Goal: Feedback & Contribution: Contribute content

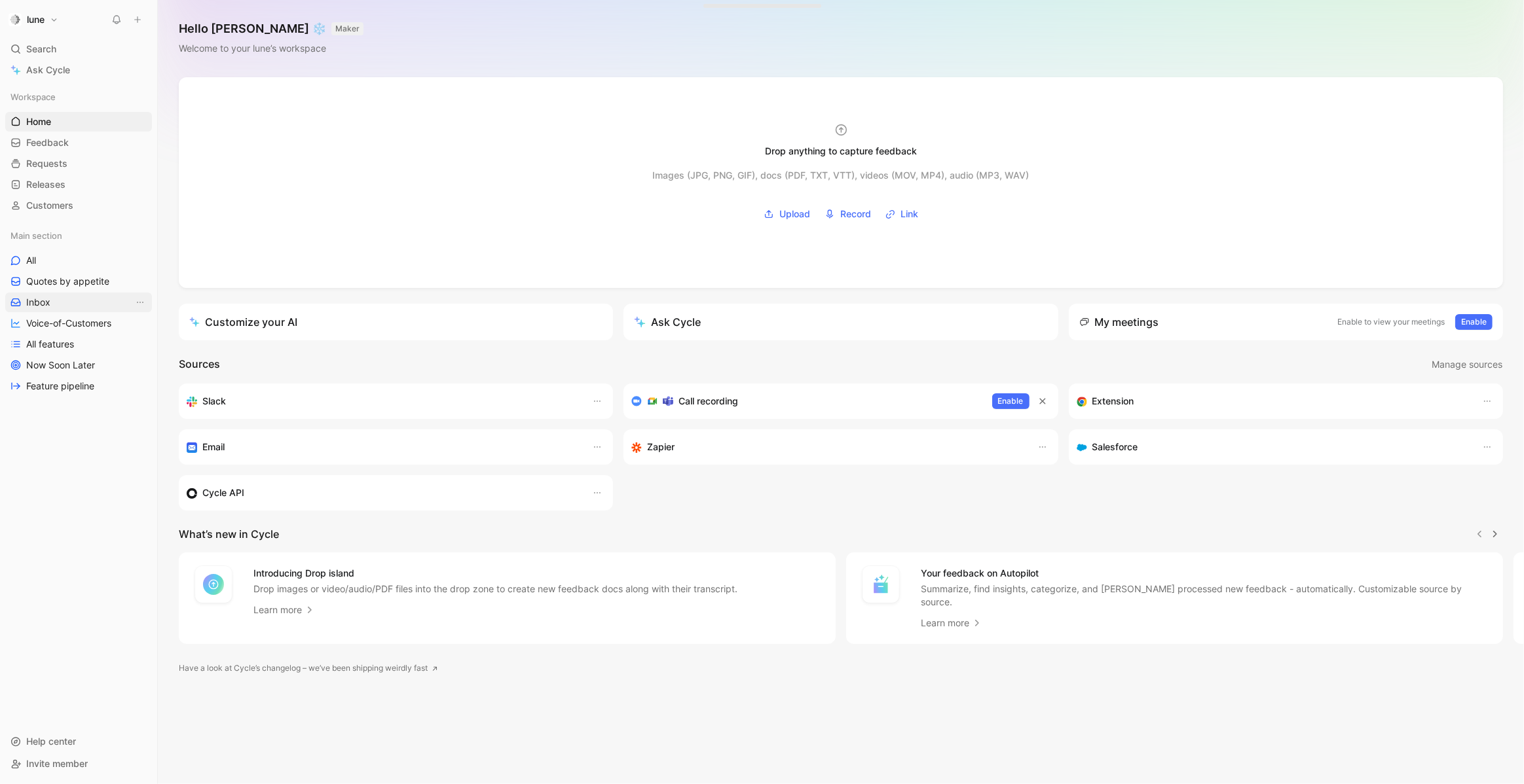
click at [67, 298] on link "Inbox" at bounding box center [79, 303] width 147 height 20
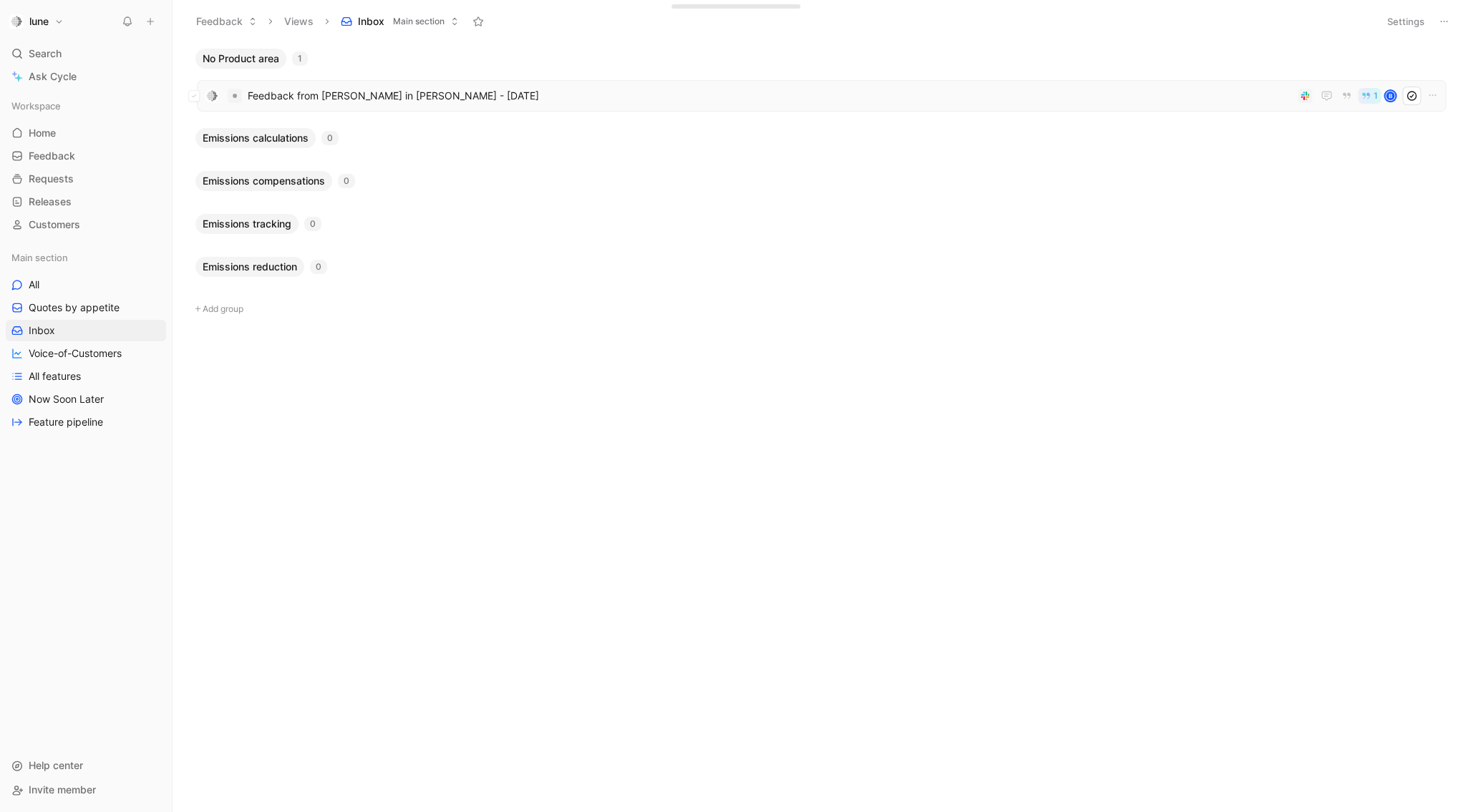
click at [371, 80] on div "Feedback from [PERSON_NAME] in [PERSON_NAME] - [DATE] 1 B" at bounding box center [821, 96] width 1248 height 31
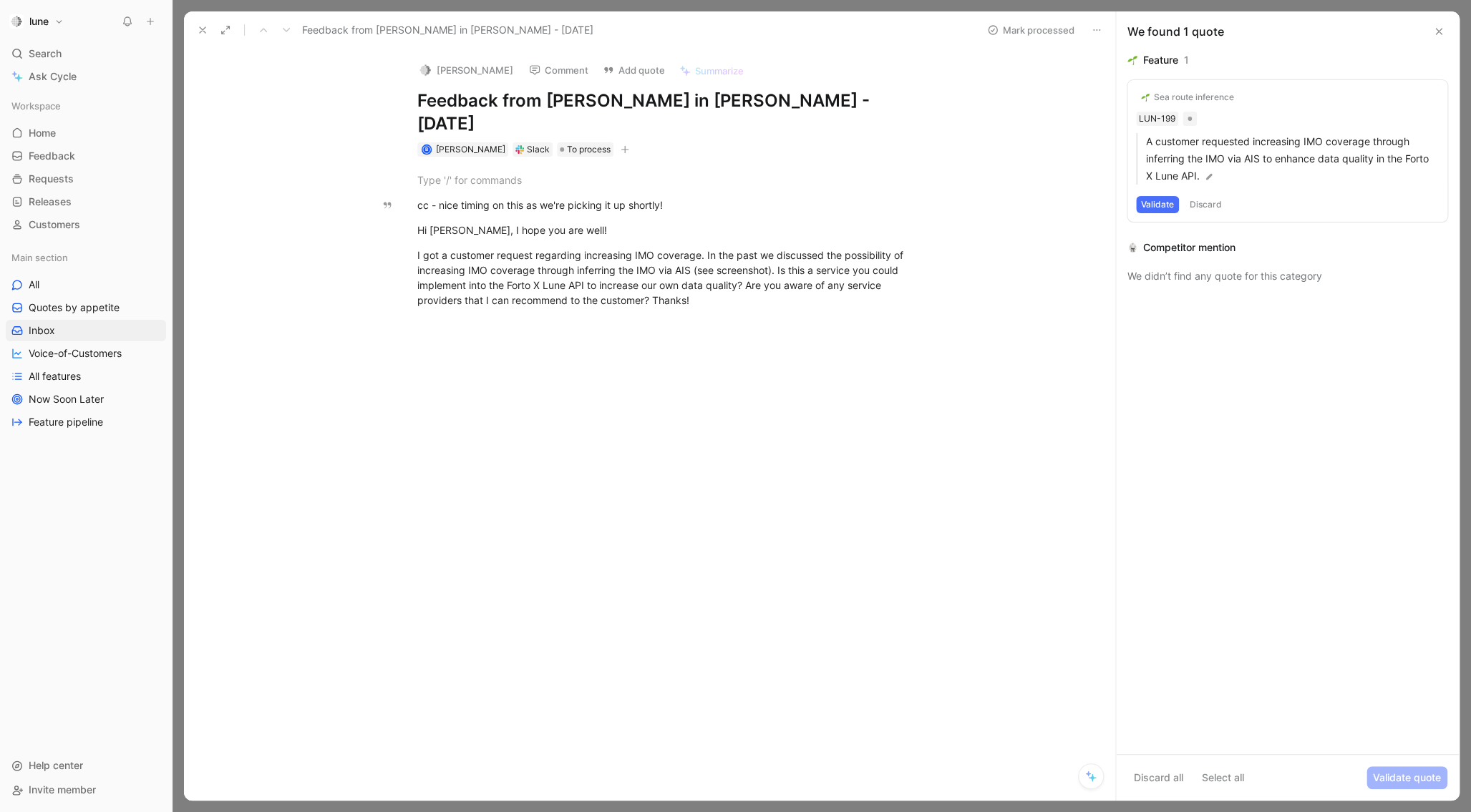
click at [443, 71] on button "[PERSON_NAME]" at bounding box center [465, 70] width 108 height 21
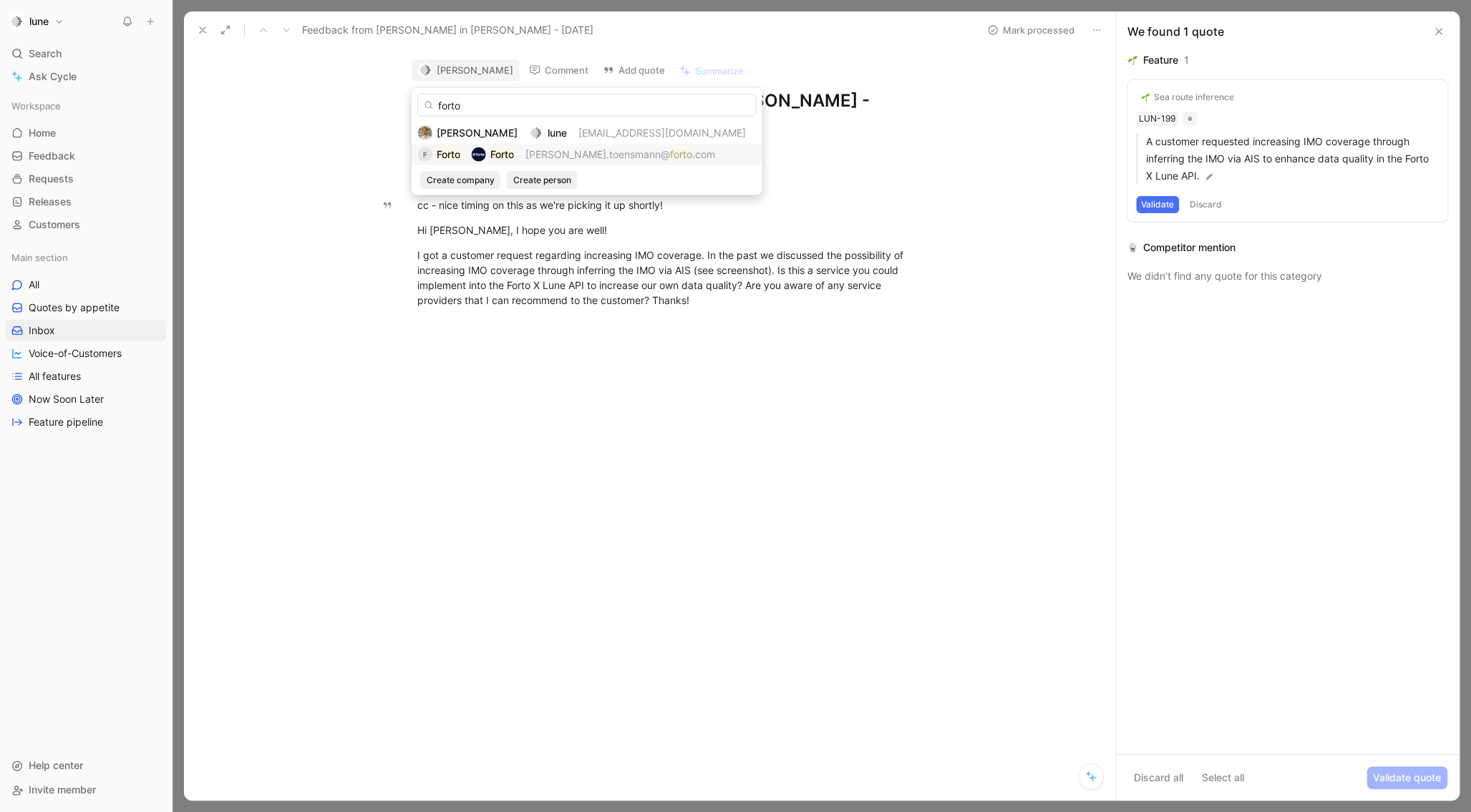
type input "forto"
click at [531, 148] on span "[PERSON_NAME].toensmann@" at bounding box center [597, 154] width 145 height 12
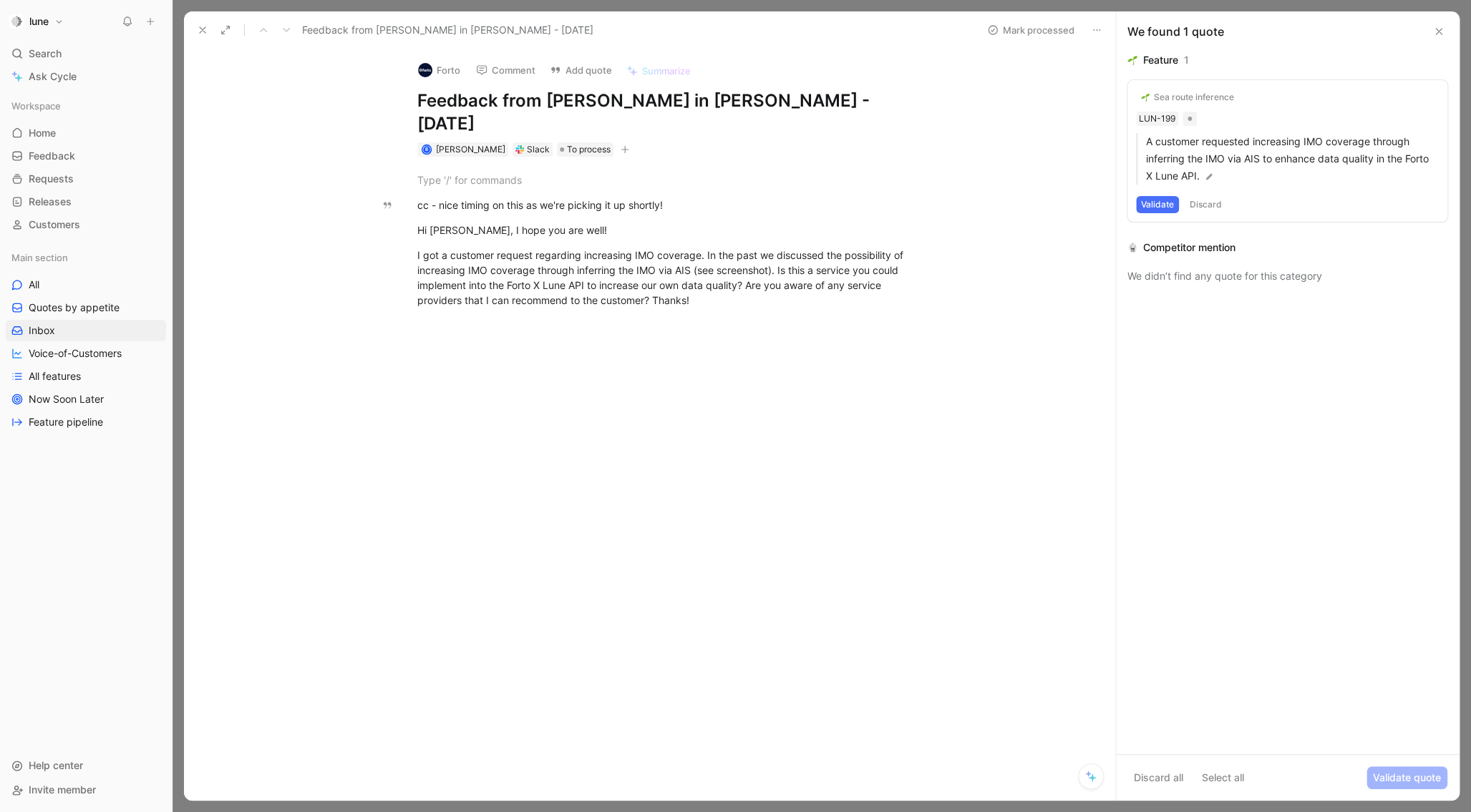
click at [1436, 32] on use at bounding box center [1438, 31] width 6 height 6
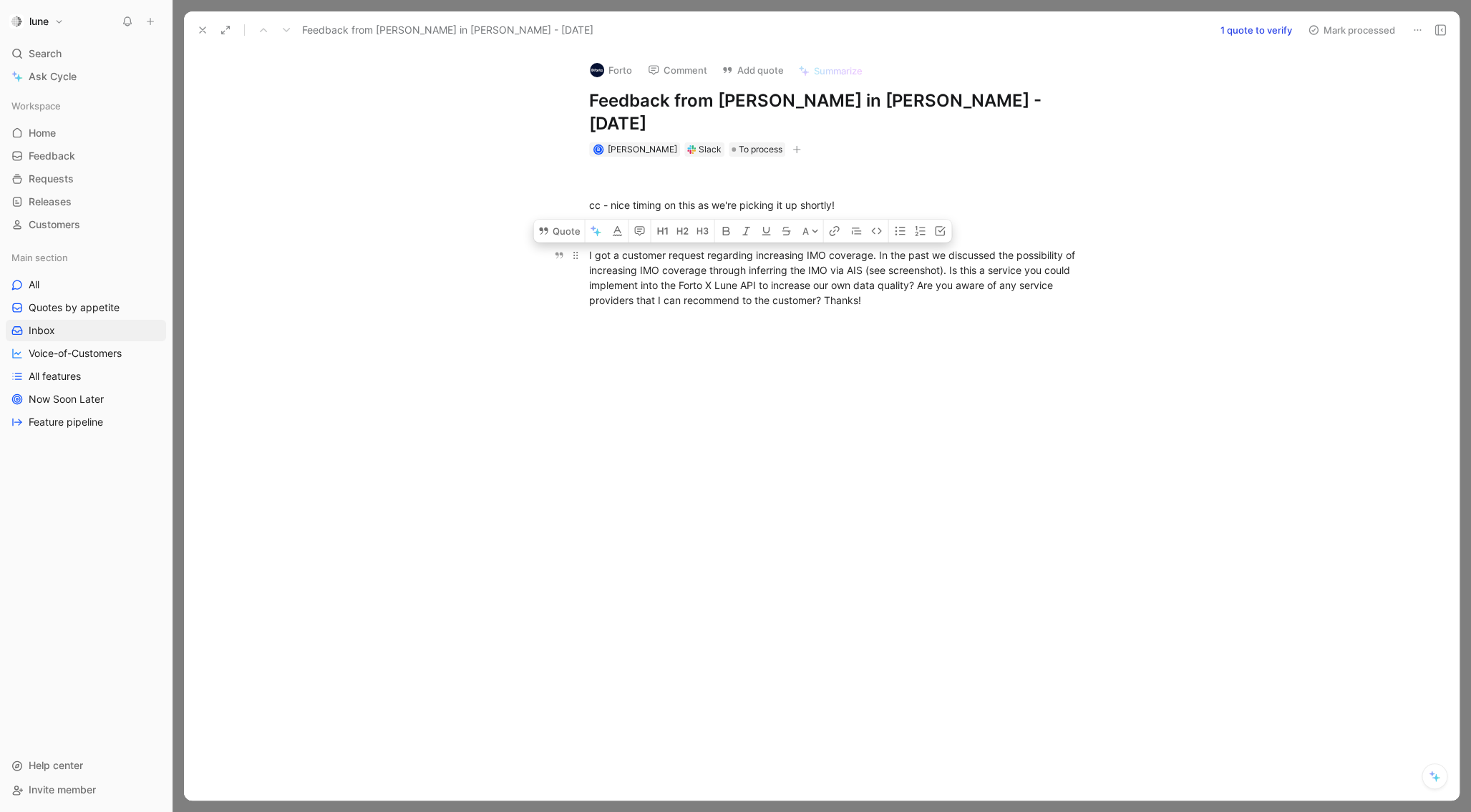
drag, startPoint x: 863, startPoint y: 247, endPoint x: 623, endPoint y: 228, distance: 240.8
click at [623, 247] on div "I got a customer request regarding increasing IMO coverage. In the past we disc…" at bounding box center [836, 277] width 496 height 60
click at [544, 227] on icon at bounding box center [543, 231] width 8 height 7
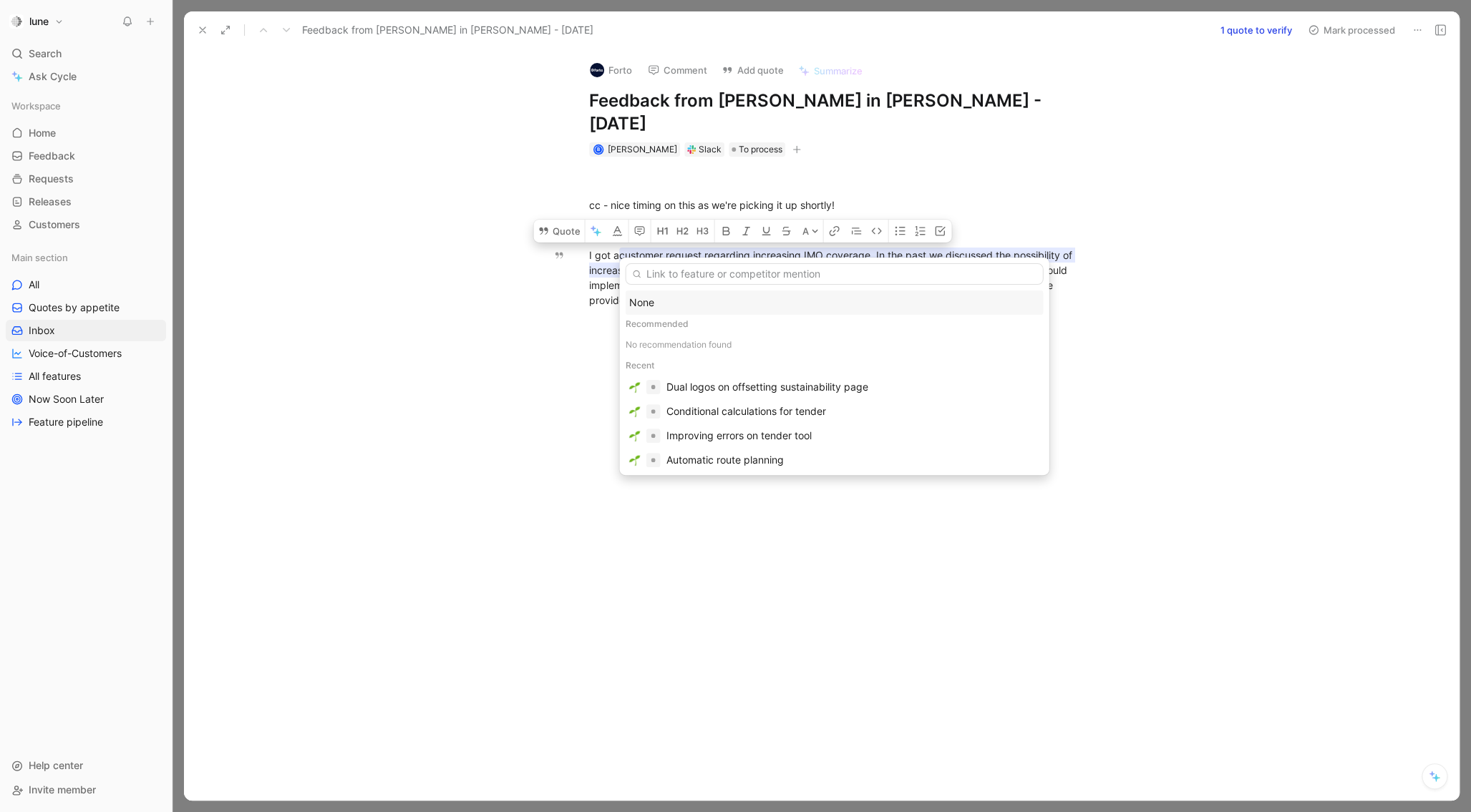
type input "I"
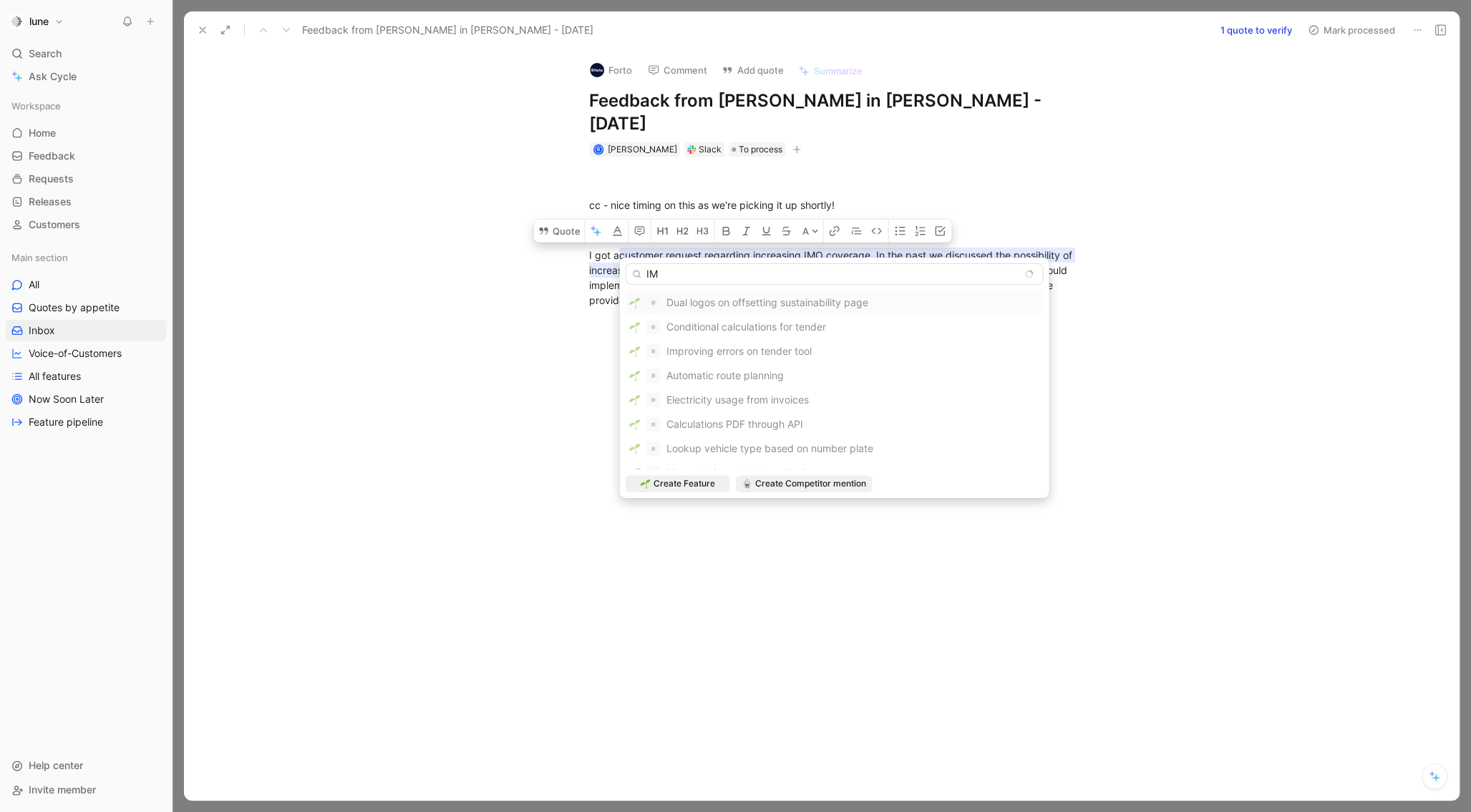
type input "I"
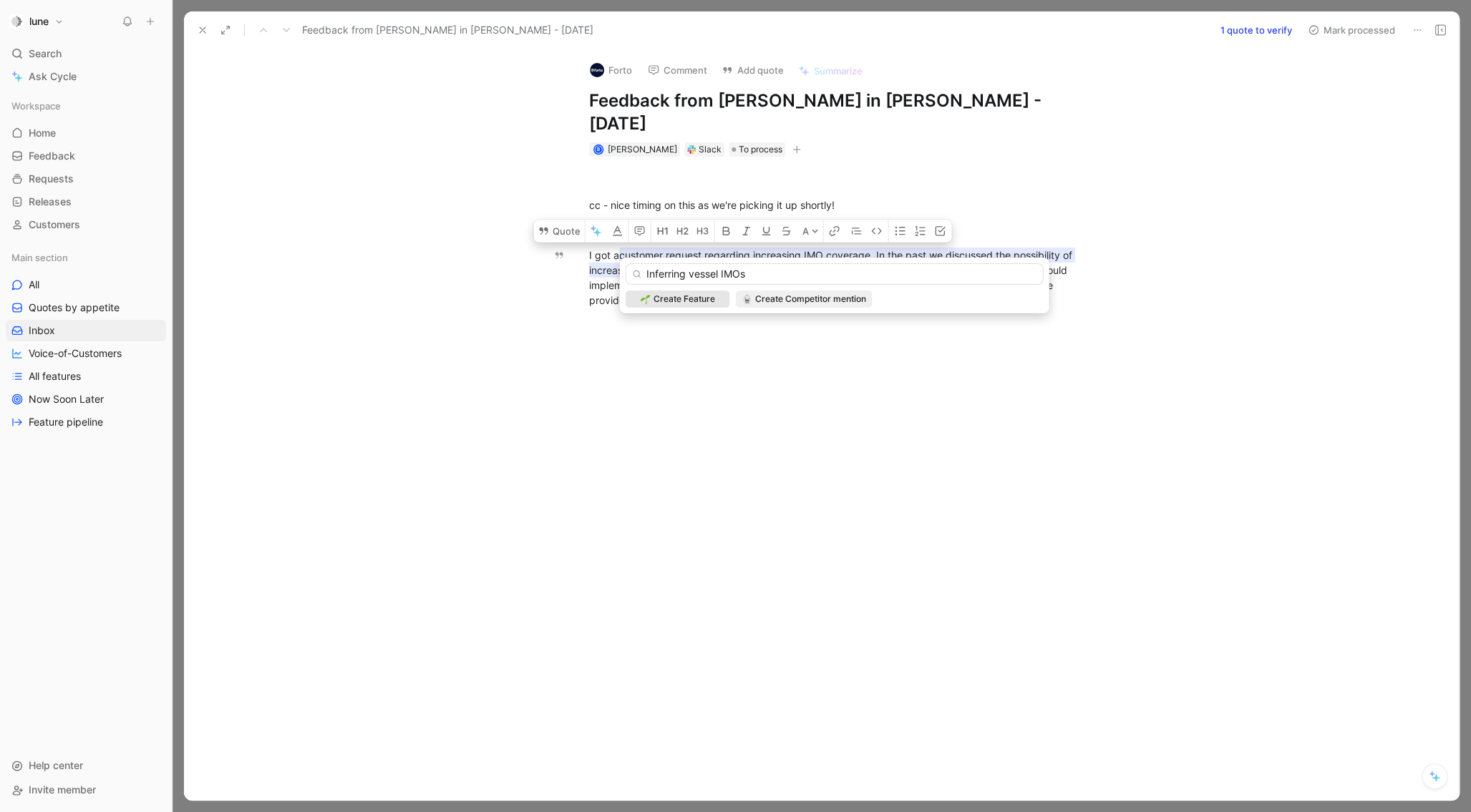
type input "Inferring vessel IMOs"
click at [700, 307] on div "Create Feature" at bounding box center [677, 299] width 104 height 17
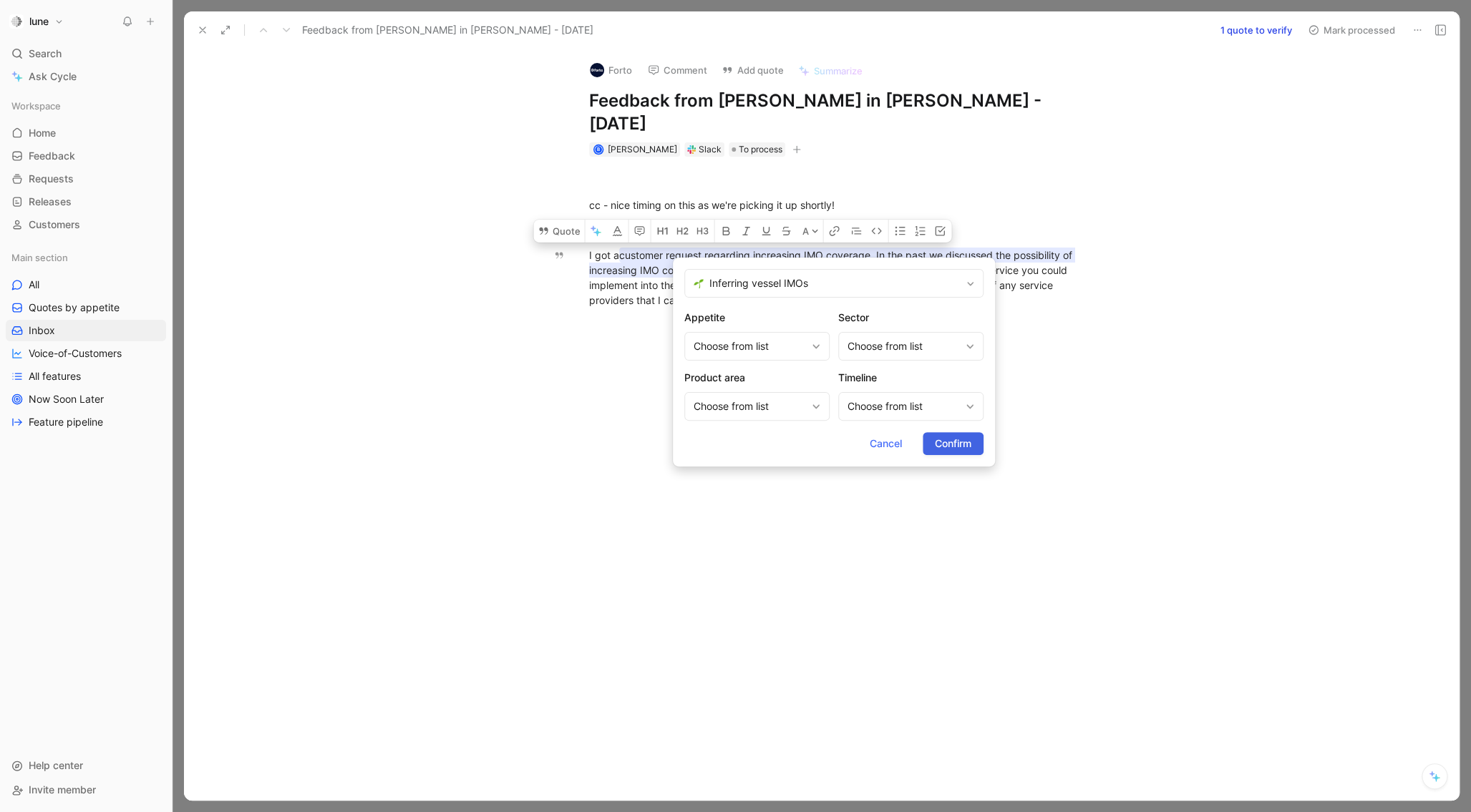
click at [950, 450] on span "Confirm" at bounding box center [953, 443] width 36 height 17
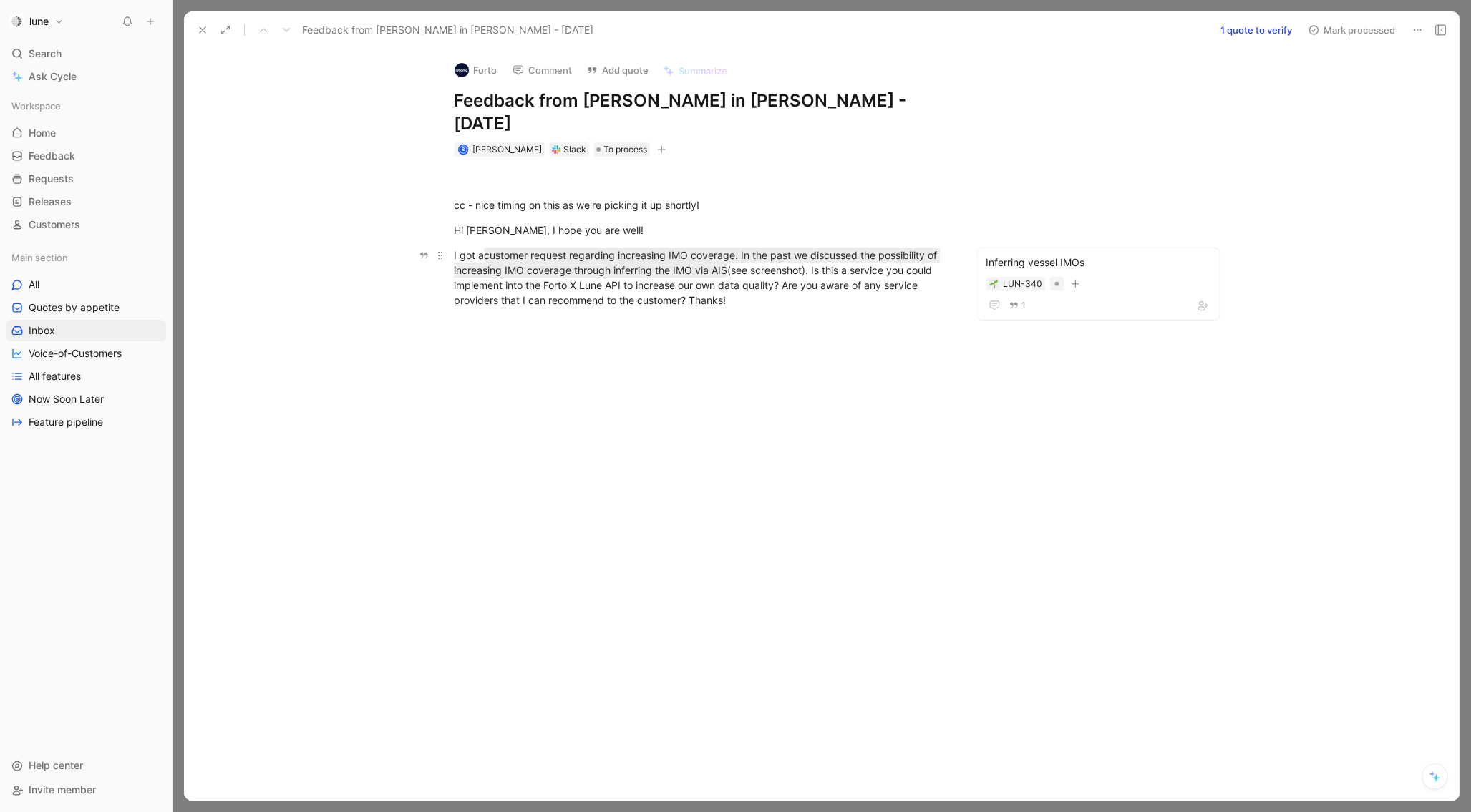
click at [820, 279] on div "I got a customer request regarding increasing IMO coverage. In the past we disc…" at bounding box center [701, 277] width 496 height 60
click at [1338, 35] on button "Mark processed" at bounding box center [1351, 30] width 100 height 20
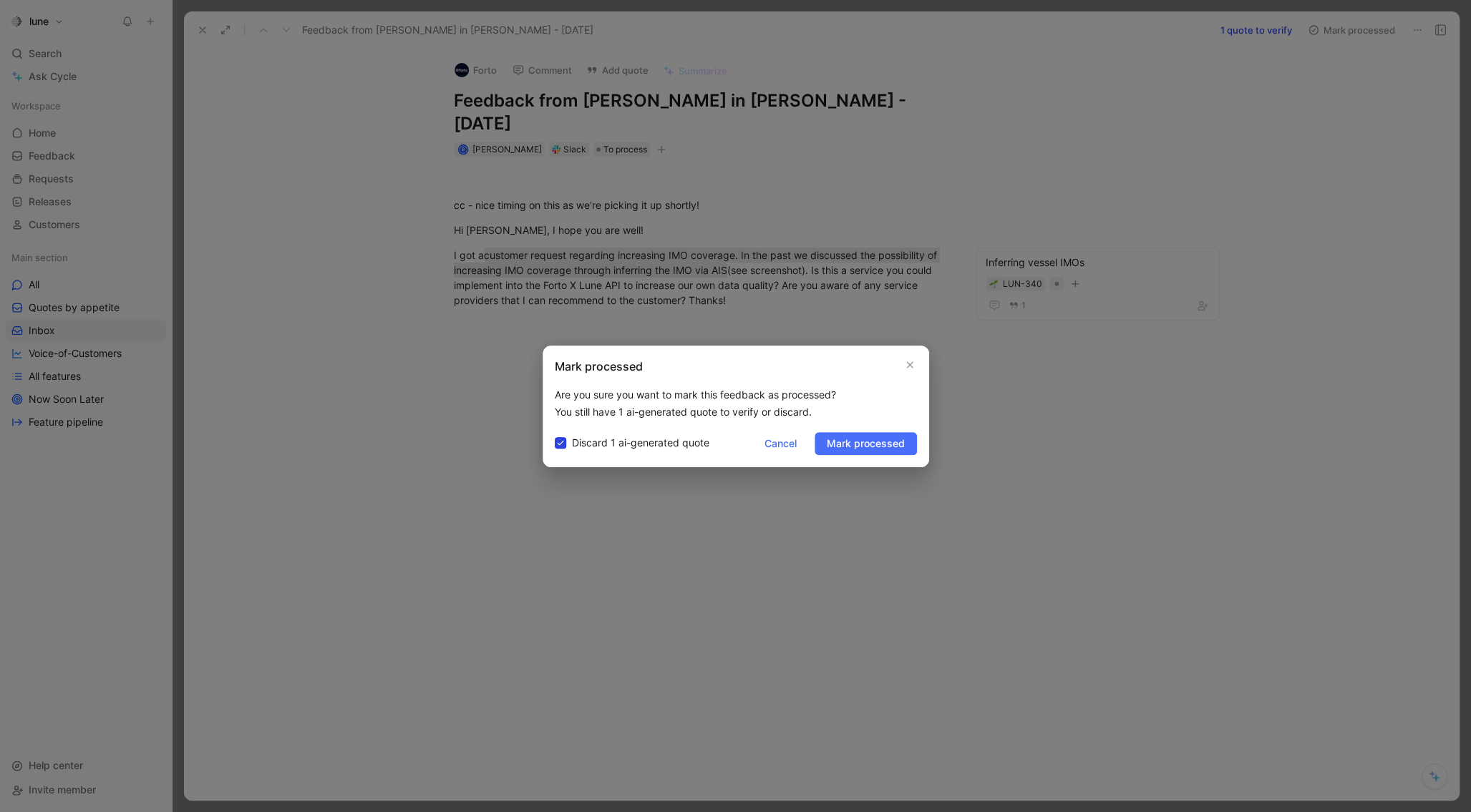
click at [568, 447] on label "Discard 1 ai-generated quote" at bounding box center [631, 442] width 155 height 17
click at [554, 434] on input "Discard 1 ai-generated quote" at bounding box center [554, 434] width 0 height 0
click at [568, 447] on label "Discard 1 ai-generated quote" at bounding box center [631, 442] width 155 height 17
click at [554, 434] on input "Discard 1 ai-generated quote" at bounding box center [554, 434] width 0 height 0
click at [568, 447] on label "Discard 1 ai-generated quote" at bounding box center [631, 442] width 155 height 17
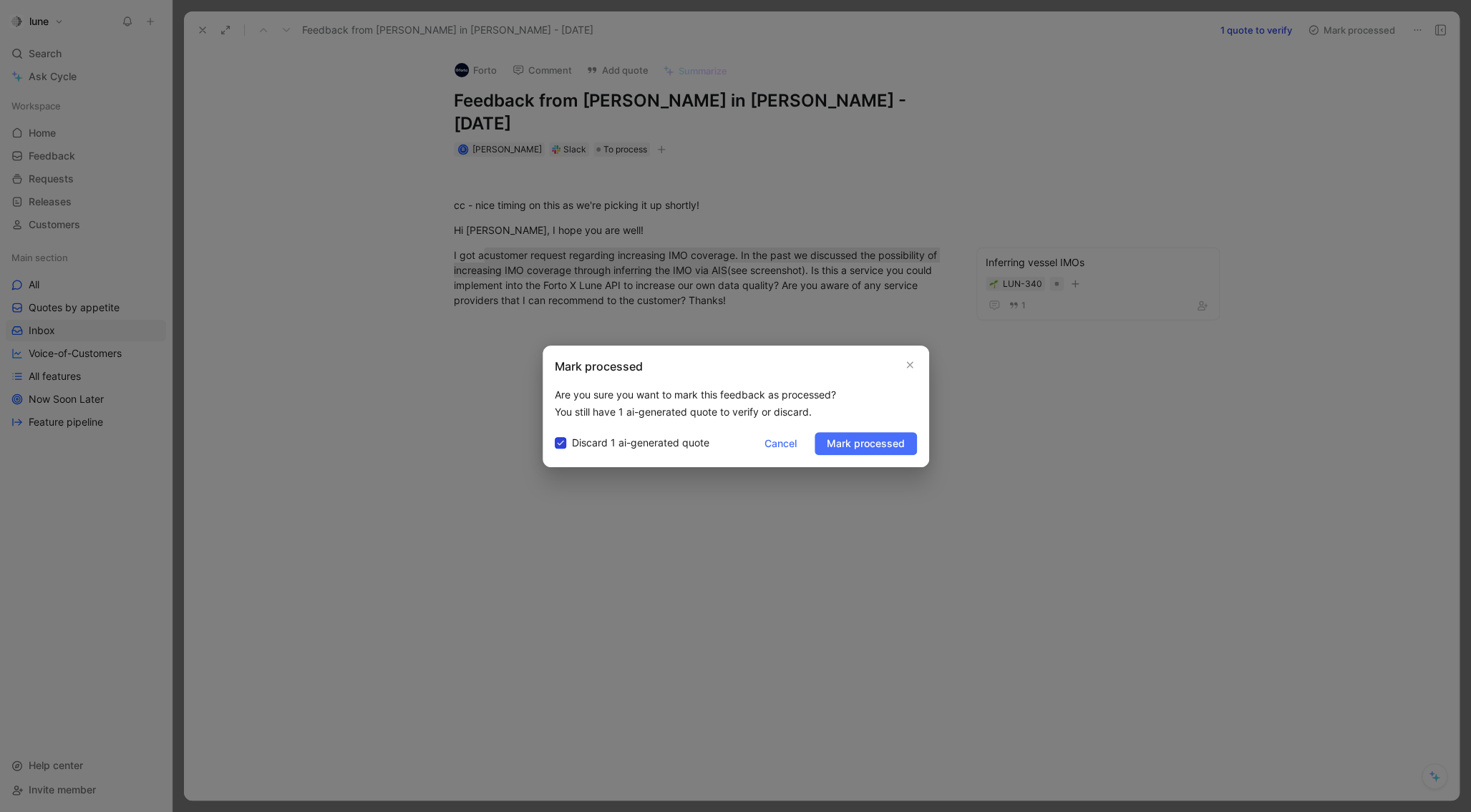
click at [554, 434] on input "Discard 1 ai-generated quote" at bounding box center [554, 434] width 0 height 0
click at [570, 447] on label "Discard 1 ai-generated quote" at bounding box center [631, 442] width 155 height 17
click at [554, 434] on input "Discard 1 ai-generated quote" at bounding box center [554, 434] width 0 height 0
click at [869, 451] on span "Mark processed" at bounding box center [865, 443] width 78 height 17
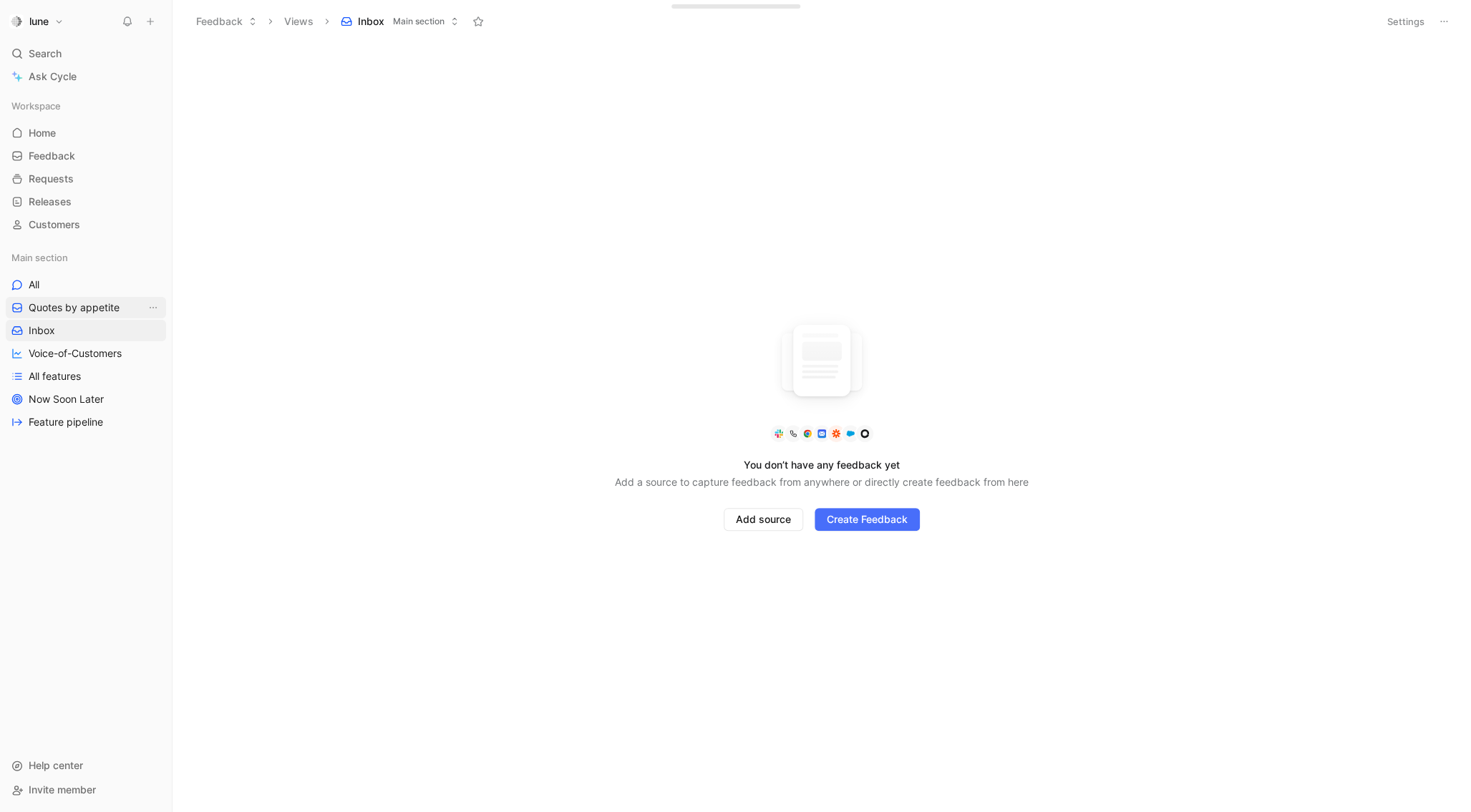
click at [74, 301] on span "Quotes by appetite" at bounding box center [74, 307] width 91 height 14
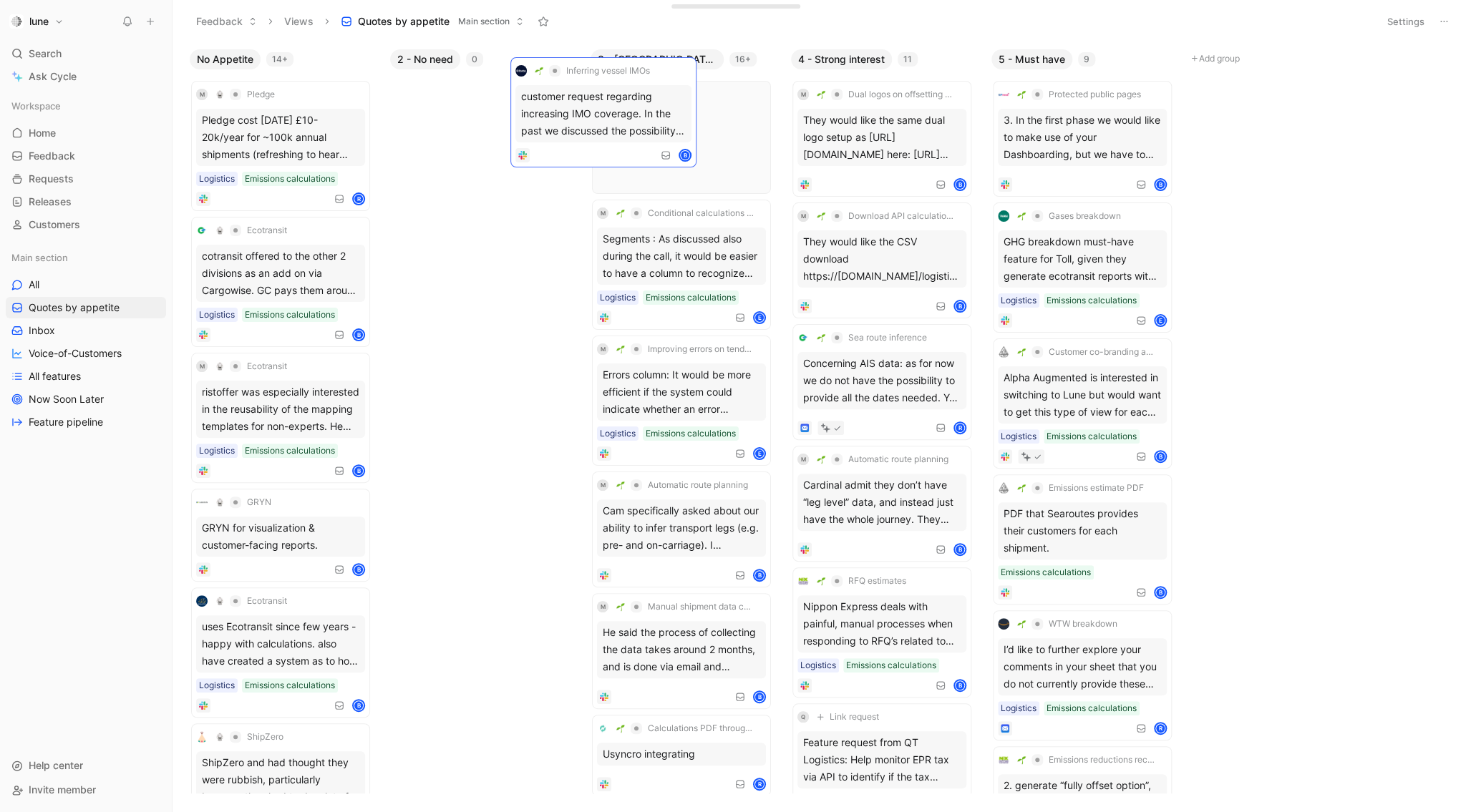
drag, startPoint x: 296, startPoint y: 98, endPoint x: 616, endPoint y: 74, distance: 320.9
